Goal: Task Accomplishment & Management: Check status

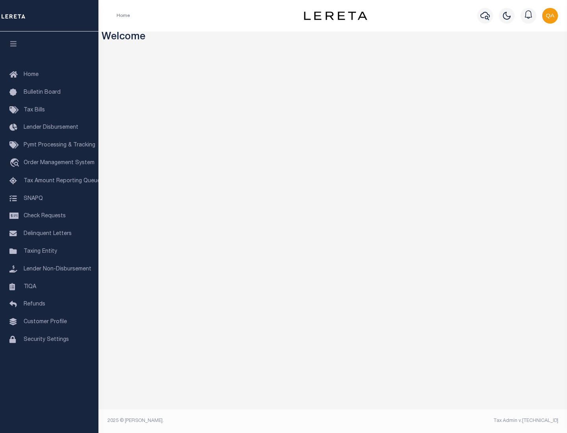
click at [49, 216] on span "Check Requests" at bounding box center [45, 217] width 42 height 6
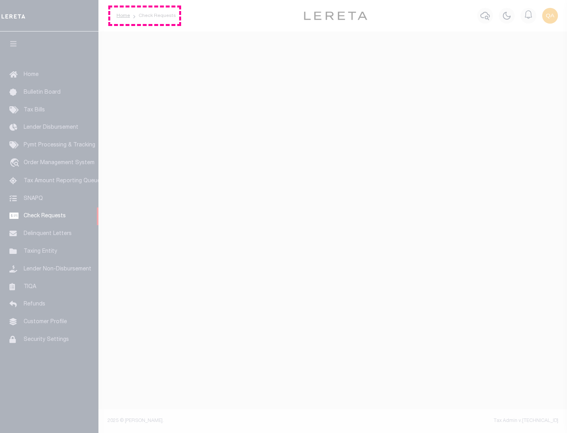
select select "50"
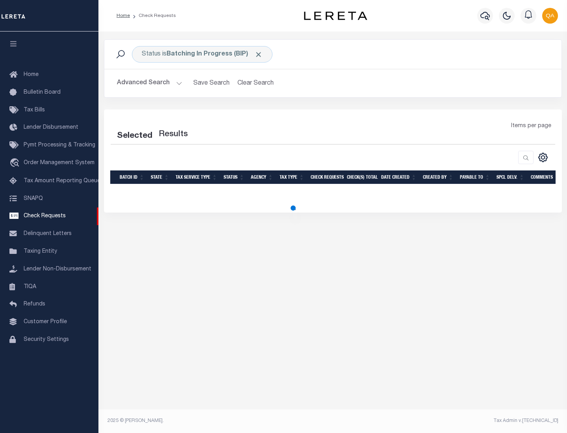
select select "50"
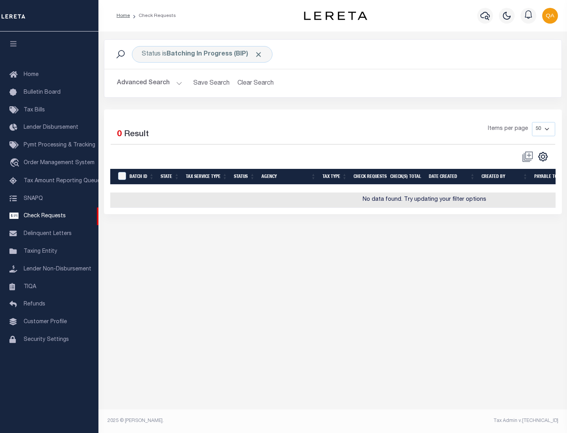
click at [259, 54] on span "Click to Remove" at bounding box center [259, 54] width 8 height 8
